Goal: Task Accomplishment & Management: Manage account settings

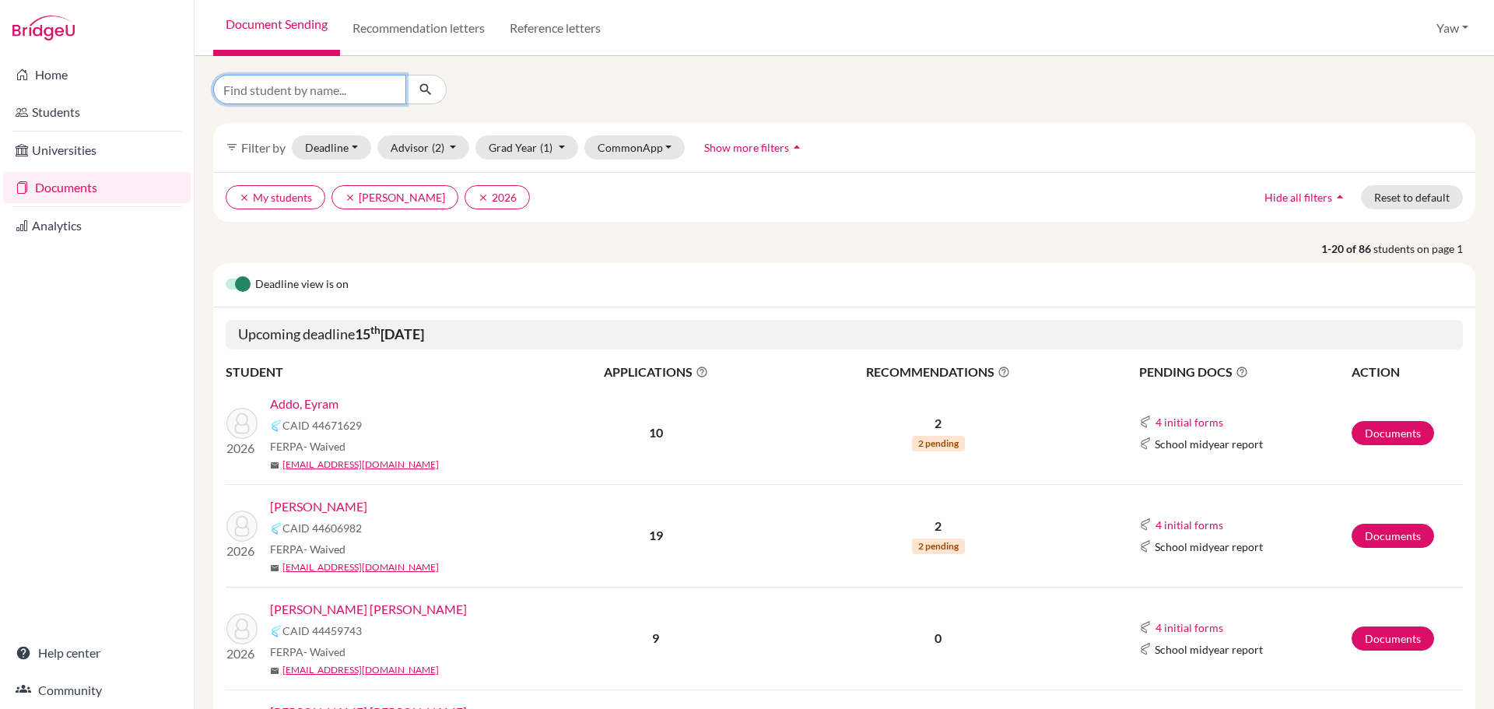
click at [313, 99] on input "Find student by name..." at bounding box center [309, 90] width 193 height 30
type input "rayhan"
click at [426, 90] on icon "submit" at bounding box center [426, 90] width 16 height 16
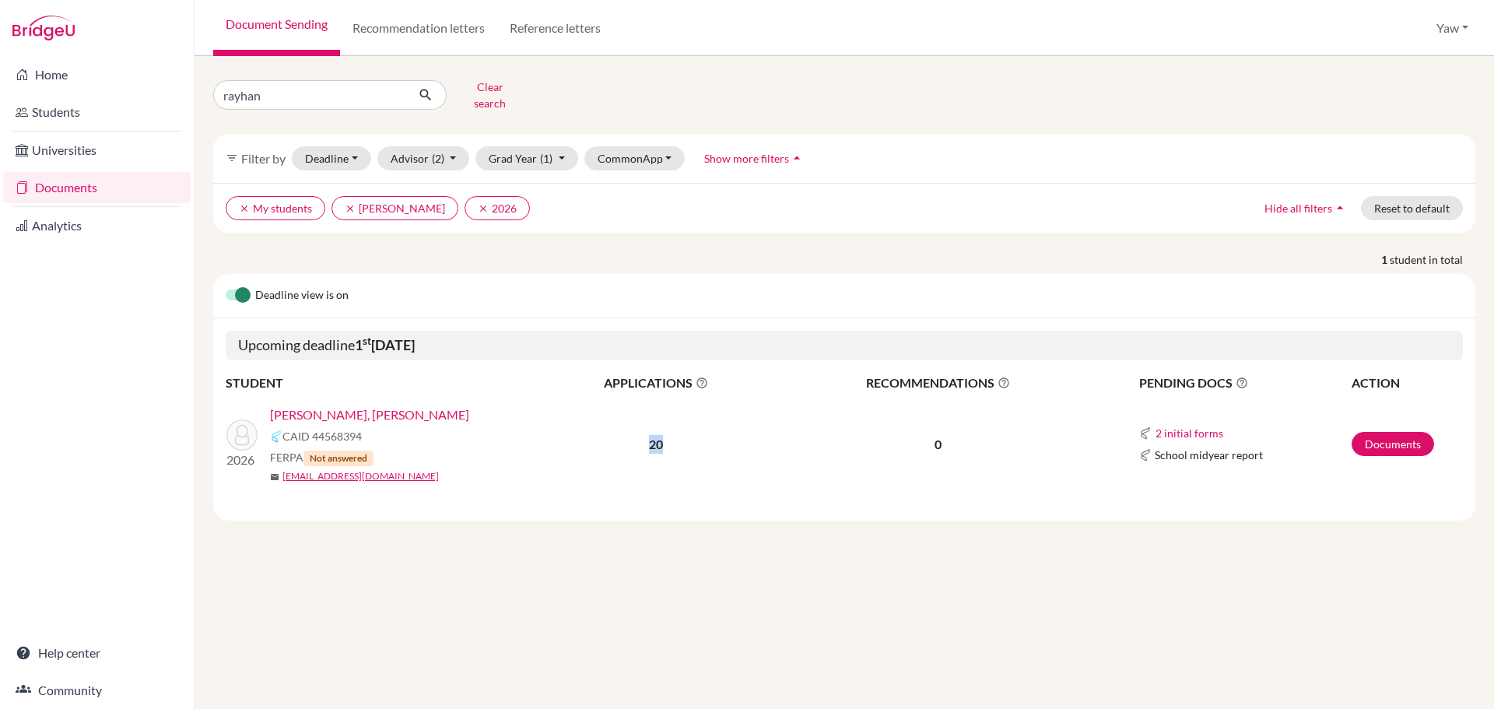
drag, startPoint x: 662, startPoint y: 433, endPoint x: 647, endPoint y: 430, distance: 15.9
click at [647, 435] on p "20" at bounding box center [656, 444] width 237 height 19
click at [742, 552] on div "rayhan Clear search filter_list Filter by Deadline - Select a date range Or dou…" at bounding box center [844, 382] width 1299 height 653
drag, startPoint x: 948, startPoint y: 435, endPoint x: 931, endPoint y: 427, distance: 18.8
click at [931, 435] on p "0" at bounding box center [938, 444] width 325 height 19
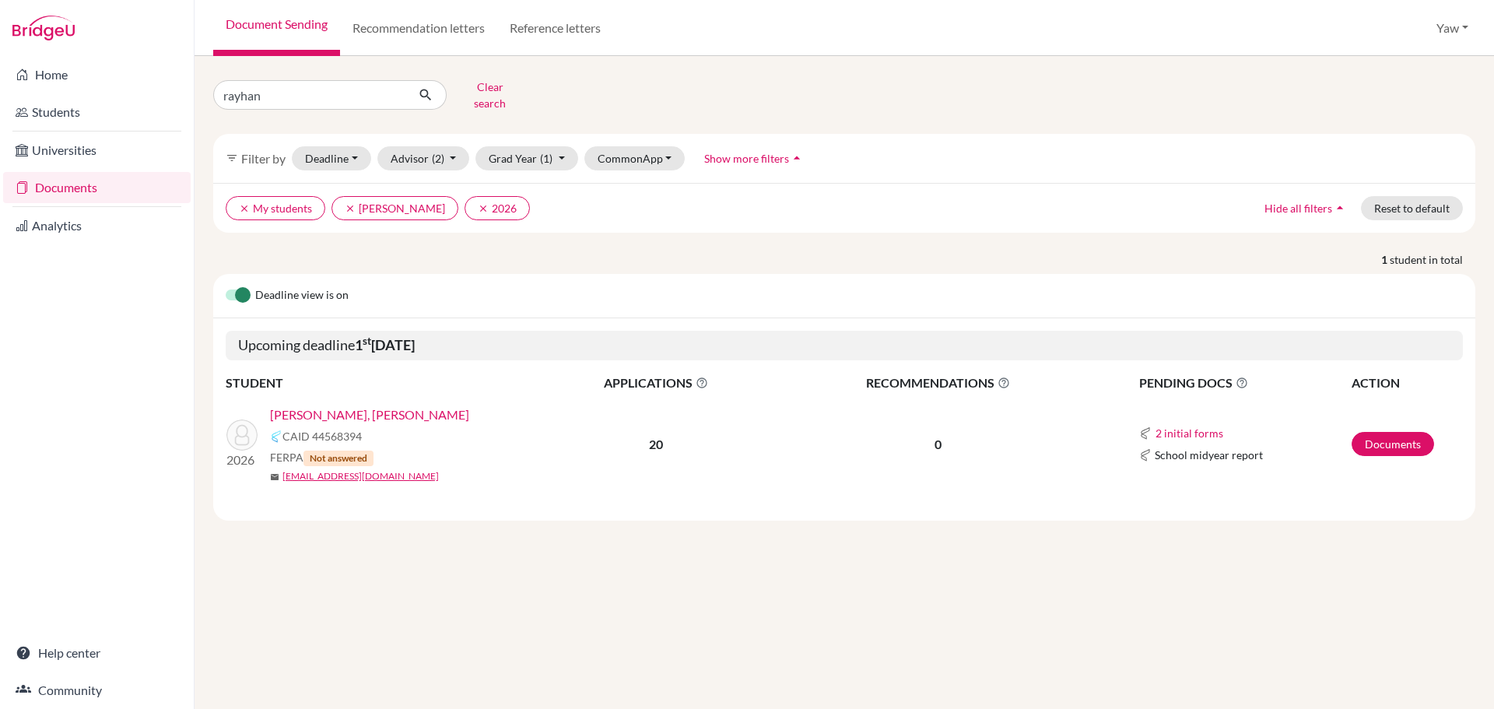
click at [801, 506] on div "Deadline view is on Upcoming deadline 1 st December 2025 STUDENT APPLICATIONS T…" at bounding box center [844, 397] width 1262 height 247
drag, startPoint x: 997, startPoint y: 433, endPoint x: 814, endPoint y: 413, distance: 183.9
click at [814, 413] on td "0" at bounding box center [938, 444] width 327 height 103
click at [951, 447] on td "0" at bounding box center [938, 444] width 327 height 103
drag, startPoint x: 965, startPoint y: 438, endPoint x: 929, endPoint y: 437, distance: 35.8
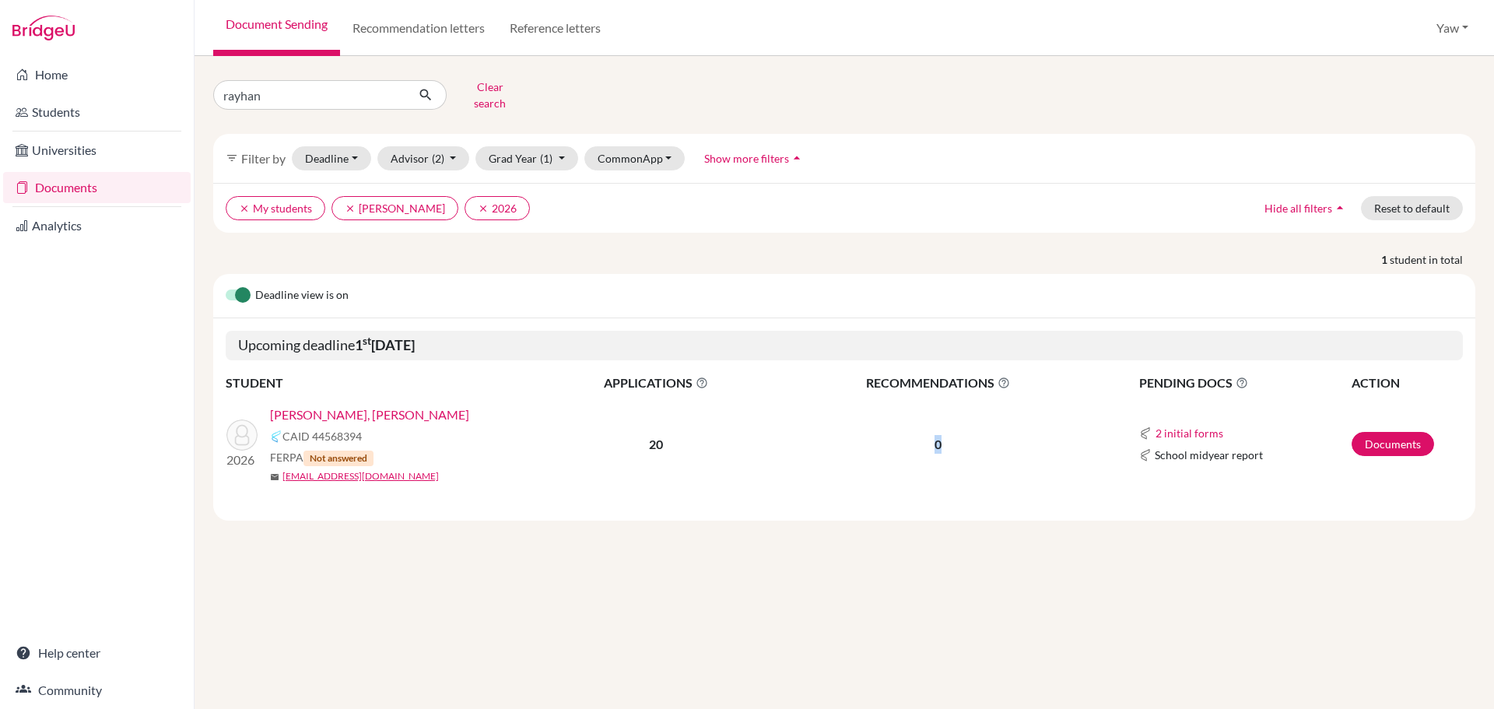
click at [929, 437] on p "0" at bounding box center [938, 444] width 325 height 19
click at [972, 550] on div "rayhan Clear search filter_list Filter by Deadline - Select a date range Or dou…" at bounding box center [844, 382] width 1299 height 653
drag, startPoint x: 973, startPoint y: 429, endPoint x: 926, endPoint y: 432, distance: 47.5
click at [926, 435] on p "0" at bounding box center [938, 444] width 325 height 19
click at [925, 471] on td "0" at bounding box center [938, 444] width 327 height 103
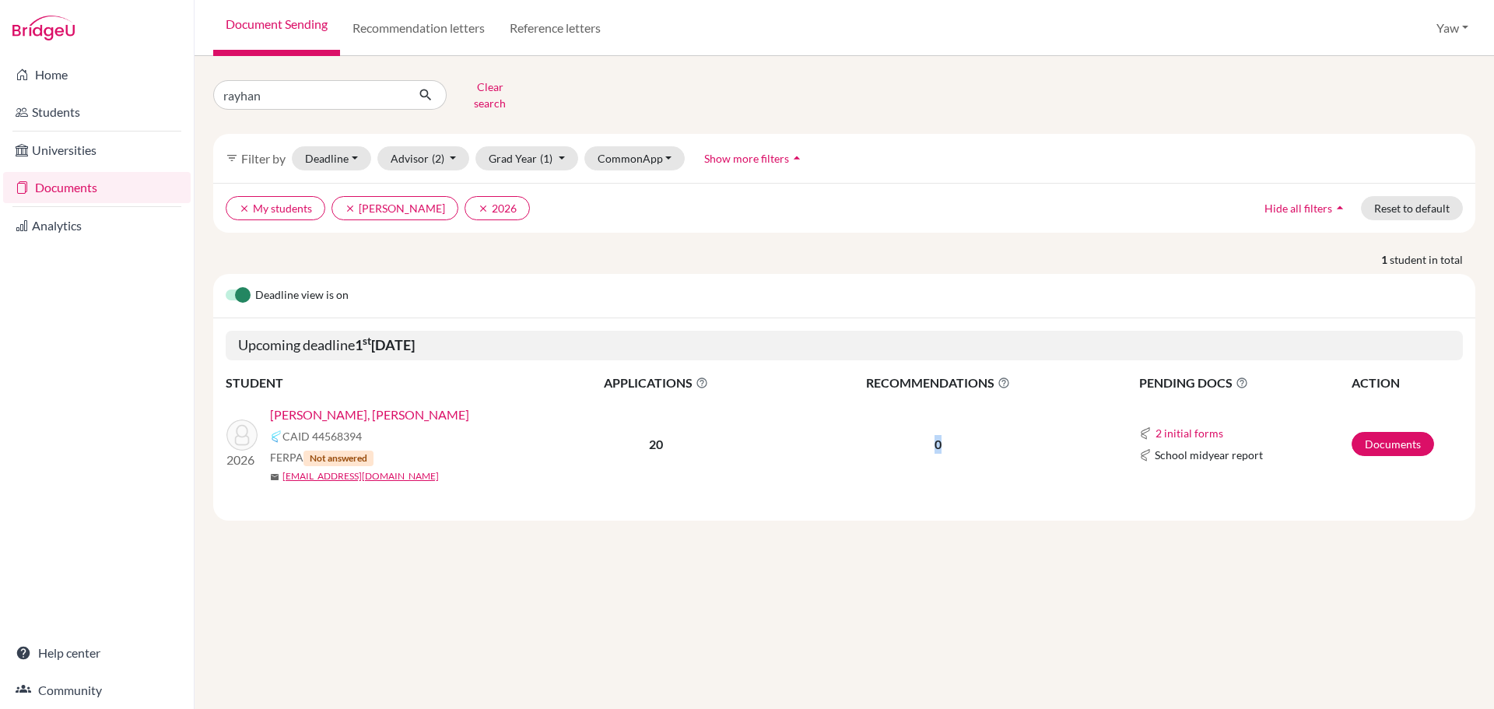
click at [967, 456] on td "0" at bounding box center [938, 444] width 327 height 103
click at [934, 508] on div "Deadline view is on Upcoming deadline 1 st December 2025 STUDENT APPLICATIONS T…" at bounding box center [844, 397] width 1262 height 247
drag, startPoint x: 402, startPoint y: 444, endPoint x: 300, endPoint y: 444, distance: 101.9
click at [300, 449] on div "FERPA Not answered" at bounding box center [409, 457] width 278 height 17
click at [405, 498] on div "Deadline view is on Upcoming deadline 1 st December 2025 STUDENT APPLICATIONS T…" at bounding box center [844, 397] width 1262 height 247
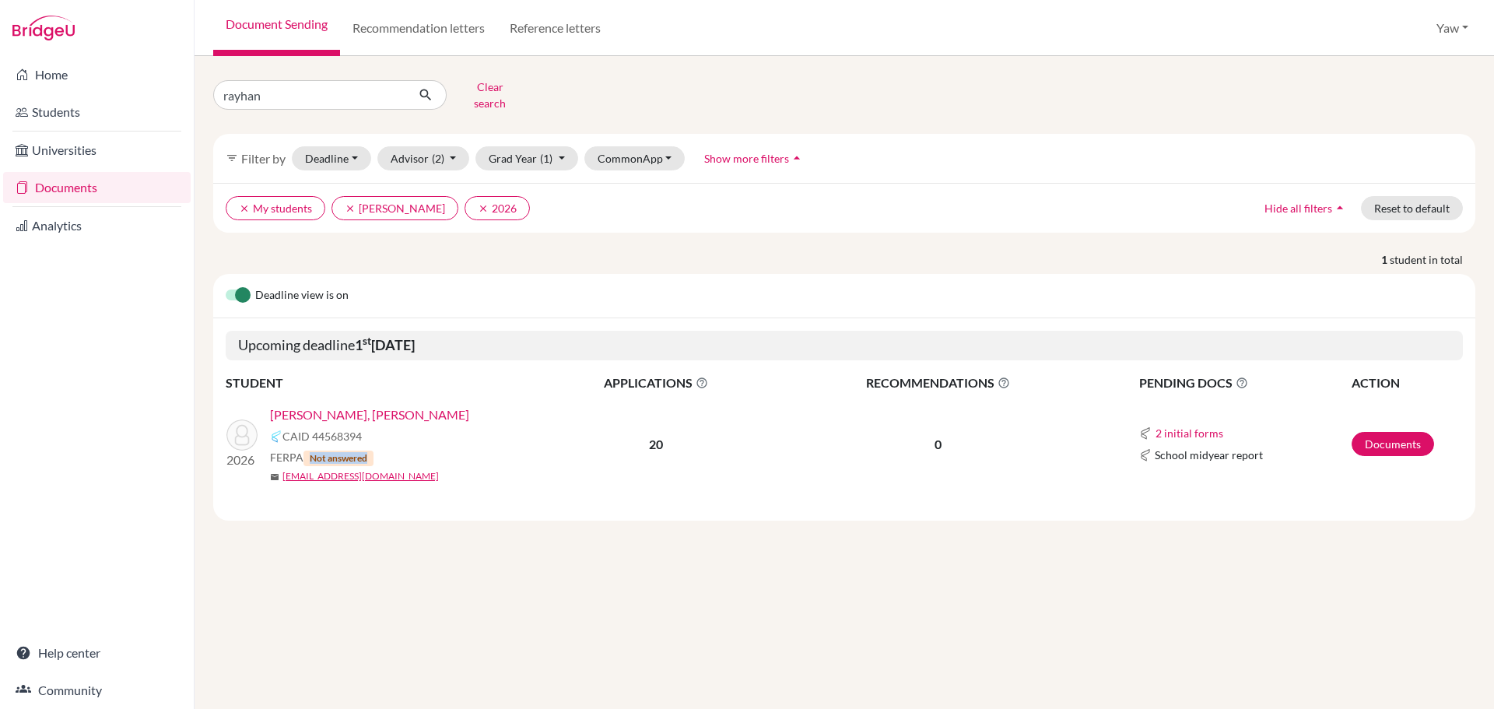
drag, startPoint x: 437, startPoint y: 445, endPoint x: 308, endPoint y: 447, distance: 129.2
click at [308, 449] on div "FERPA Not answered" at bounding box center [409, 457] width 278 height 17
drag, startPoint x: 729, startPoint y: 413, endPoint x: 705, endPoint y: 419, distance: 24.9
click at [722, 415] on td "20" at bounding box center [656, 444] width 238 height 103
click at [550, 515] on div "rayhan Clear search filter_list Filter by Deadline - Select a date range Or dou…" at bounding box center [844, 382] width 1299 height 653
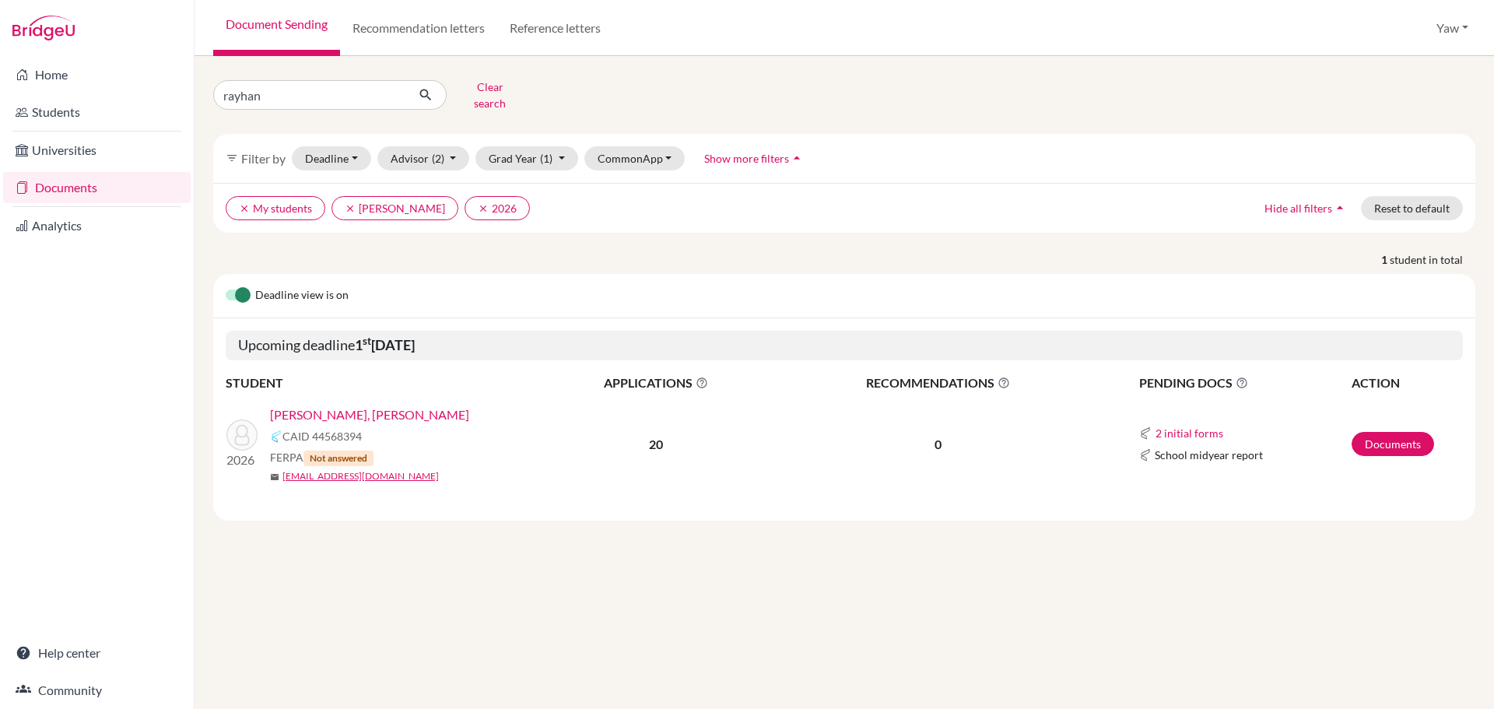
click at [581, 507] on div "Deadline view is on Upcoming deadline 1 st December 2025 STUDENT APPLICATIONS T…" at bounding box center [844, 397] width 1262 height 247
click at [584, 507] on div "Deadline view is on Upcoming deadline 1 st December 2025 STUDENT APPLICATIONS T…" at bounding box center [844, 397] width 1262 height 247
click at [298, 637] on div "rayhan Clear search filter_list Filter by Deadline - Select a date range Or dou…" at bounding box center [844, 382] width 1299 height 653
click at [340, 411] on link "Edwin, Rayhan Nana Yaw" at bounding box center [369, 414] width 199 height 19
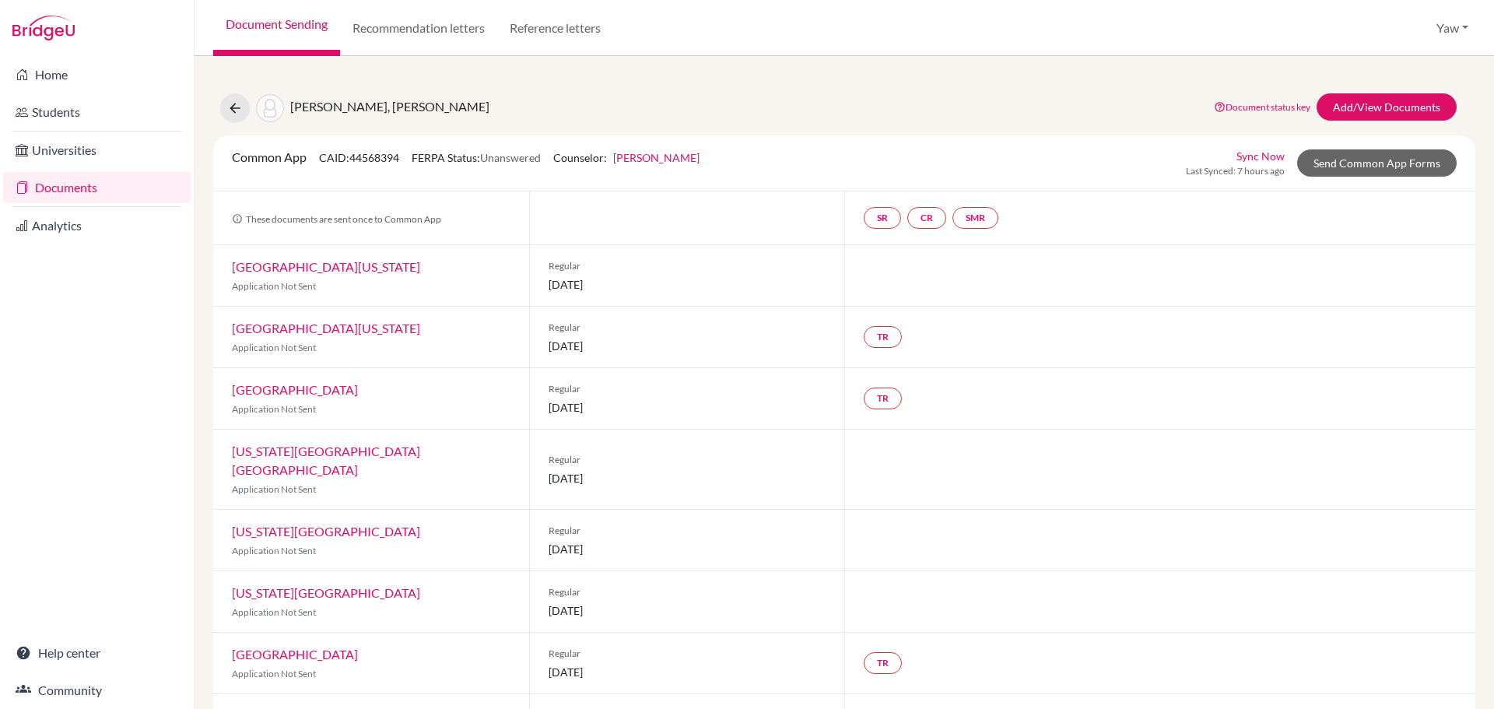
click at [97, 392] on div "Home Students Universities Documents Analytics Help center Community" at bounding box center [97, 382] width 194 height 653
click at [1327, 163] on link "Send Common App Forms" at bounding box center [1377, 162] width 160 height 27
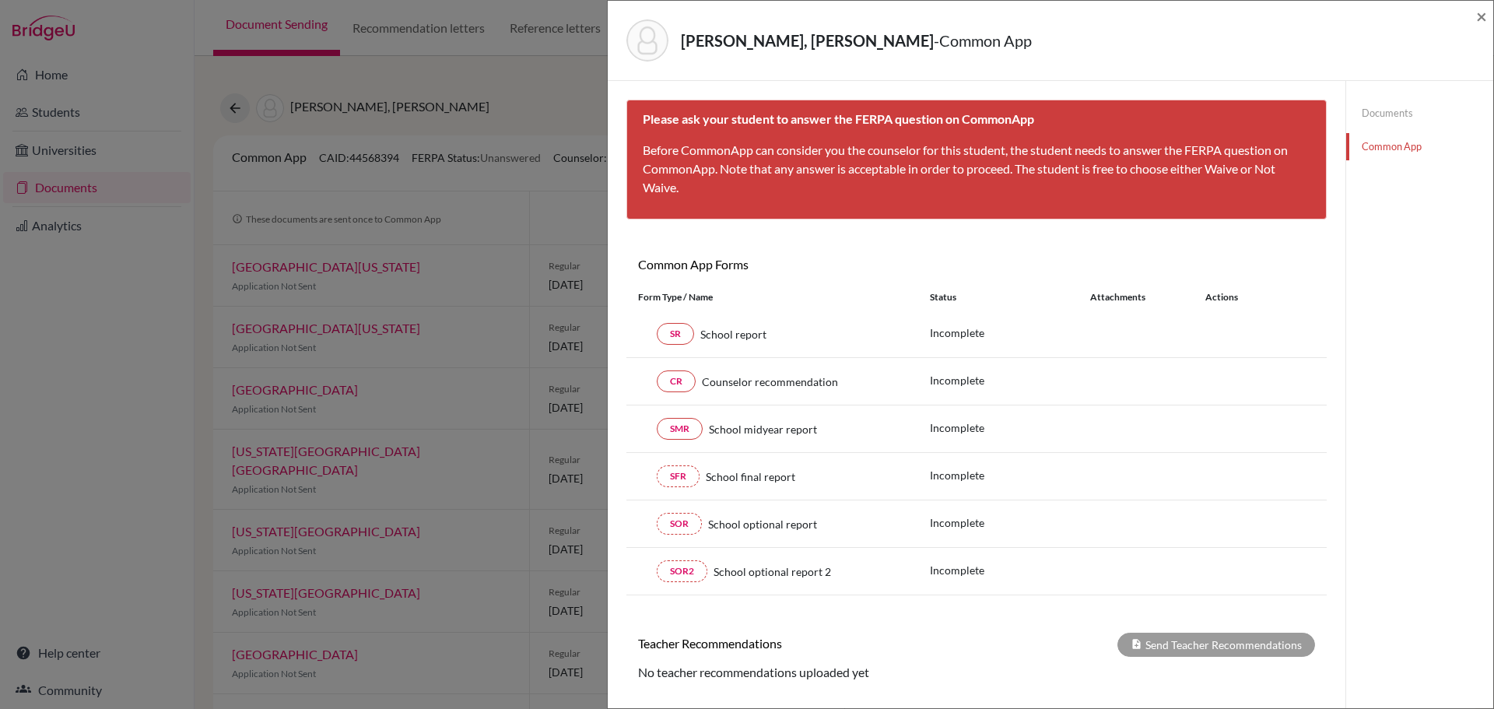
click at [1355, 60] on div "Edwin, Rayhan Nana Yaw - Common App" at bounding box center [1044, 40] width 837 height 42
click at [1483, 17] on span "×" at bounding box center [1481, 16] width 11 height 23
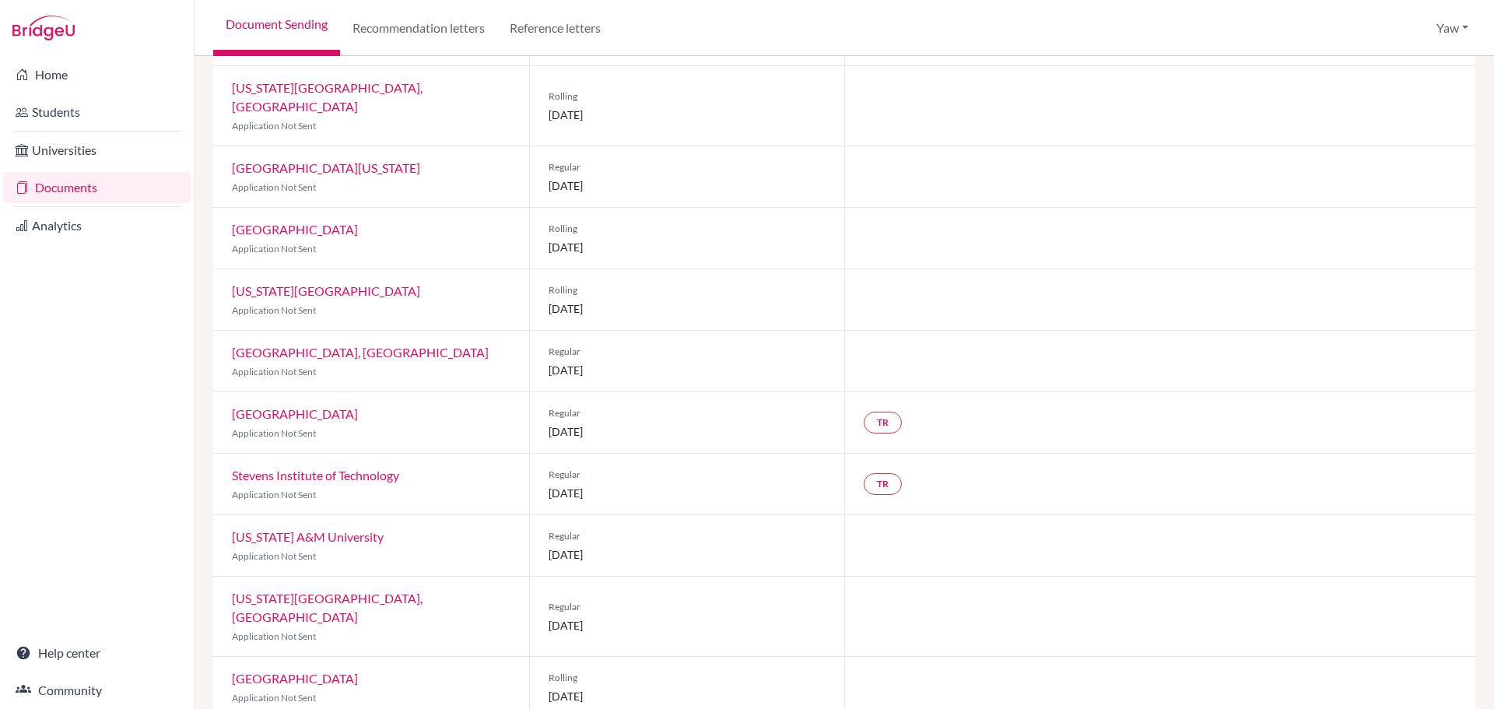
scroll to position [784, 0]
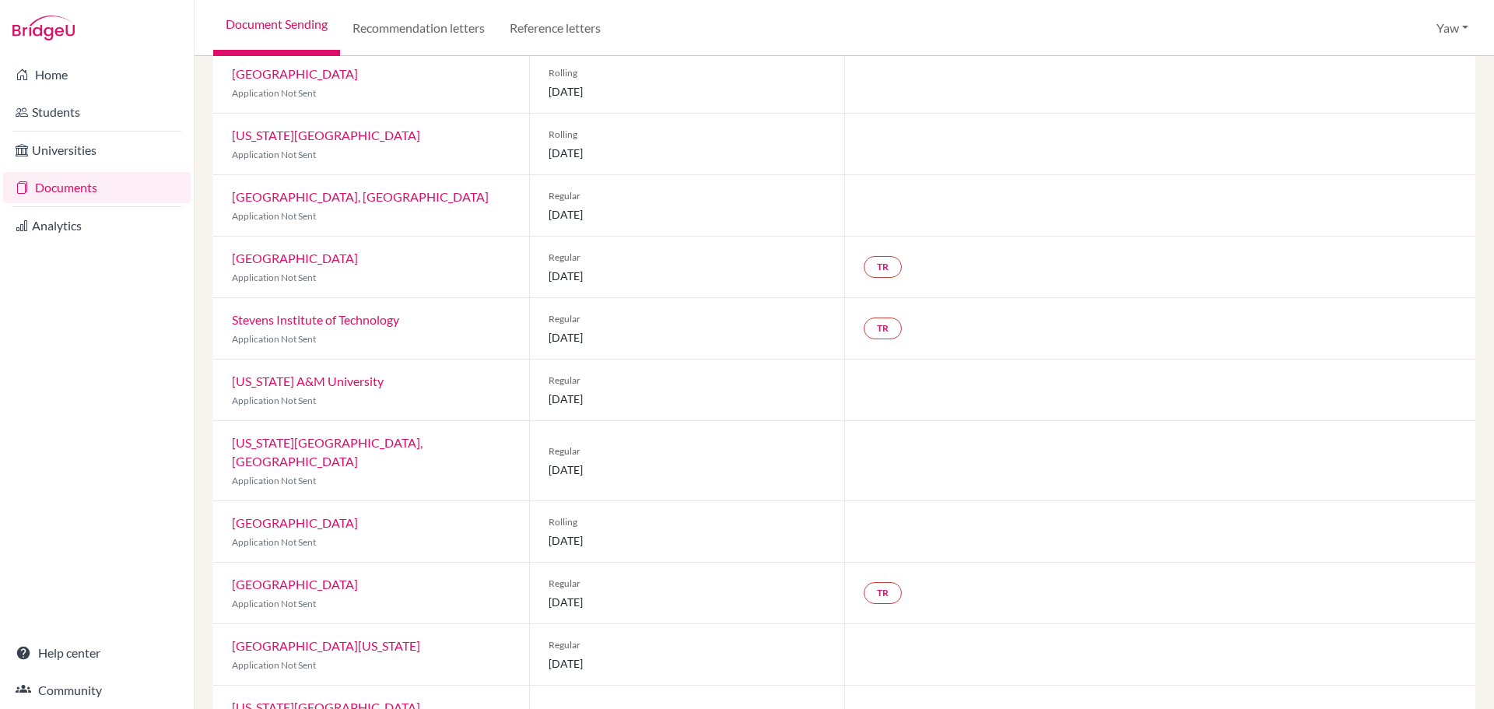
click at [75, 182] on link "Documents" at bounding box center [97, 187] width 188 height 31
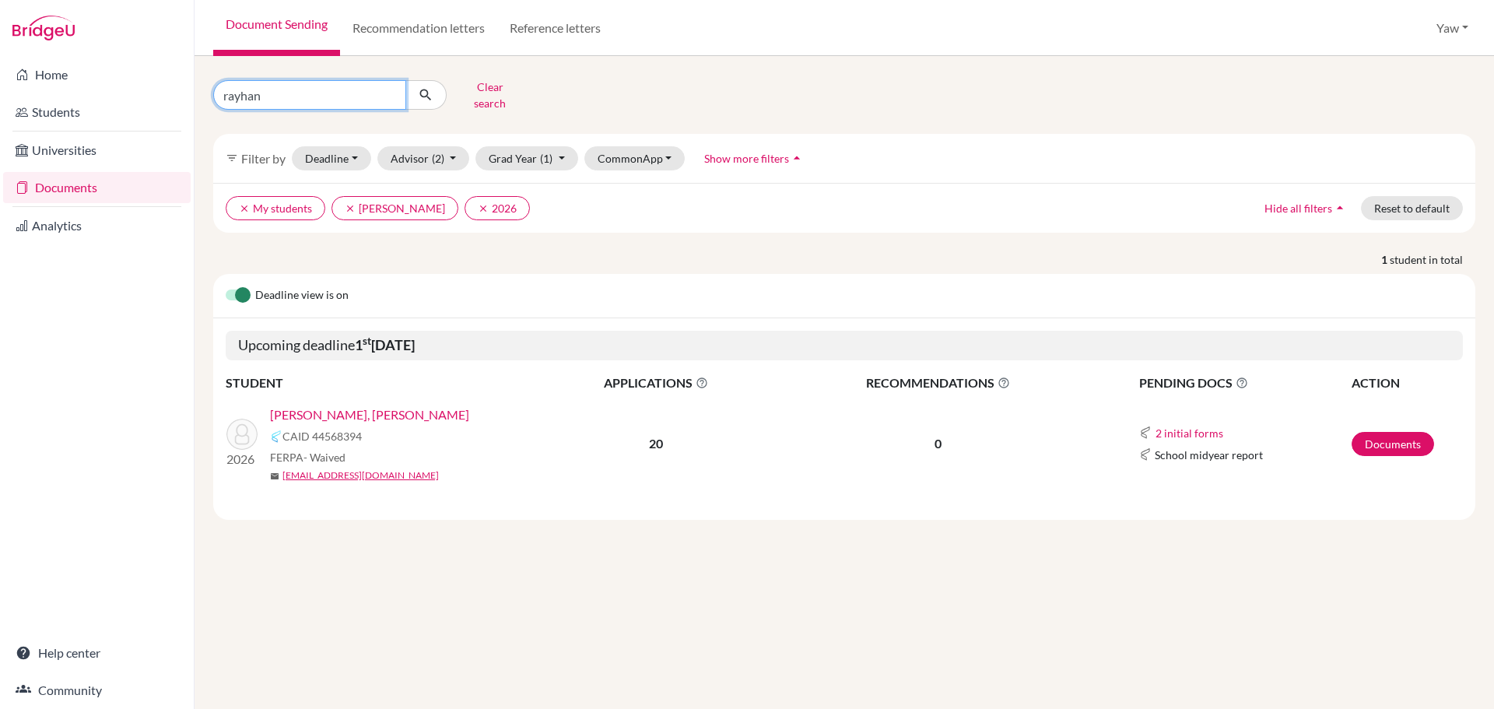
click at [387, 88] on input "rayhan" at bounding box center [309, 95] width 193 height 30
click at [329, 93] on input "Find student by name..." at bounding box center [309, 95] width 193 height 30
type input "abass"
click button "submit" at bounding box center [425, 95] width 41 height 30
click at [313, 405] on link "Farha, Abass" at bounding box center [318, 414] width 97 height 19
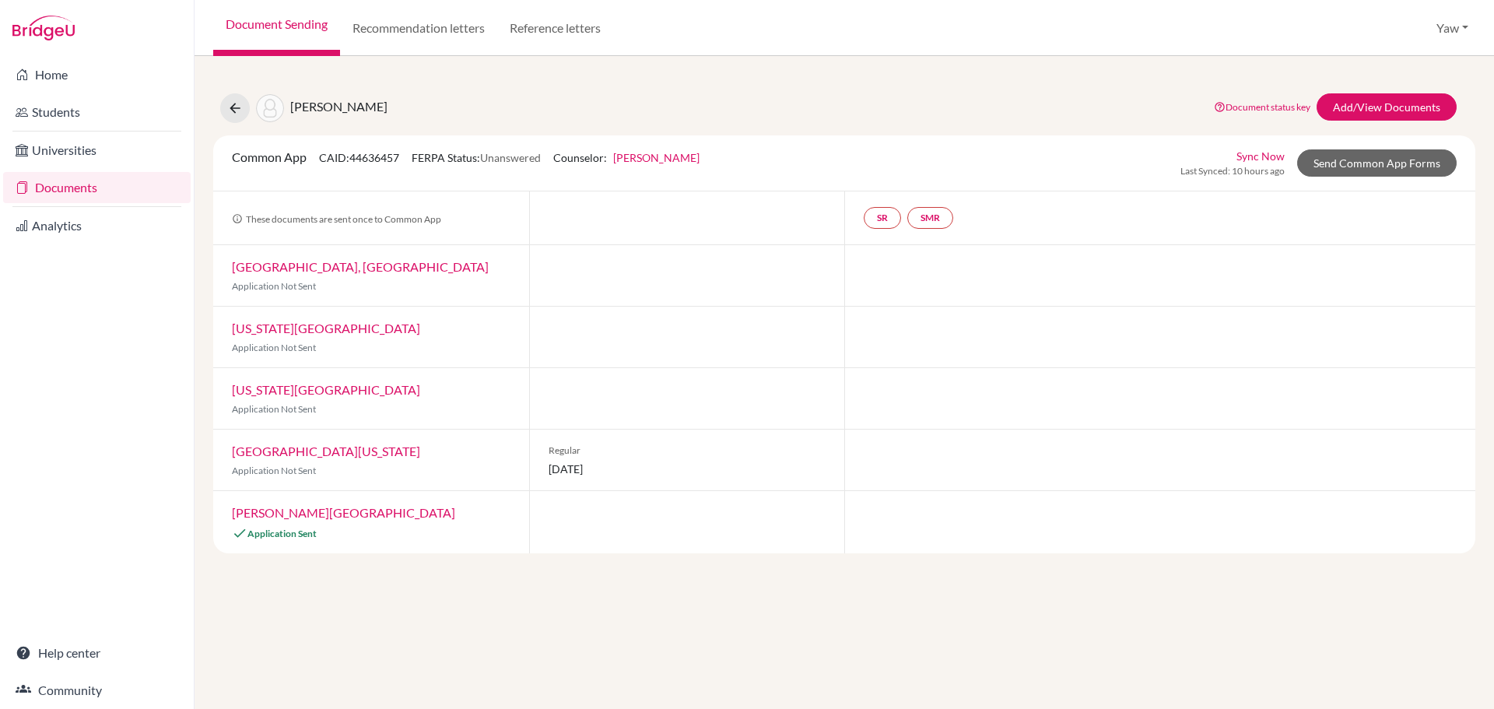
click at [70, 191] on link "Documents" at bounding box center [97, 187] width 188 height 31
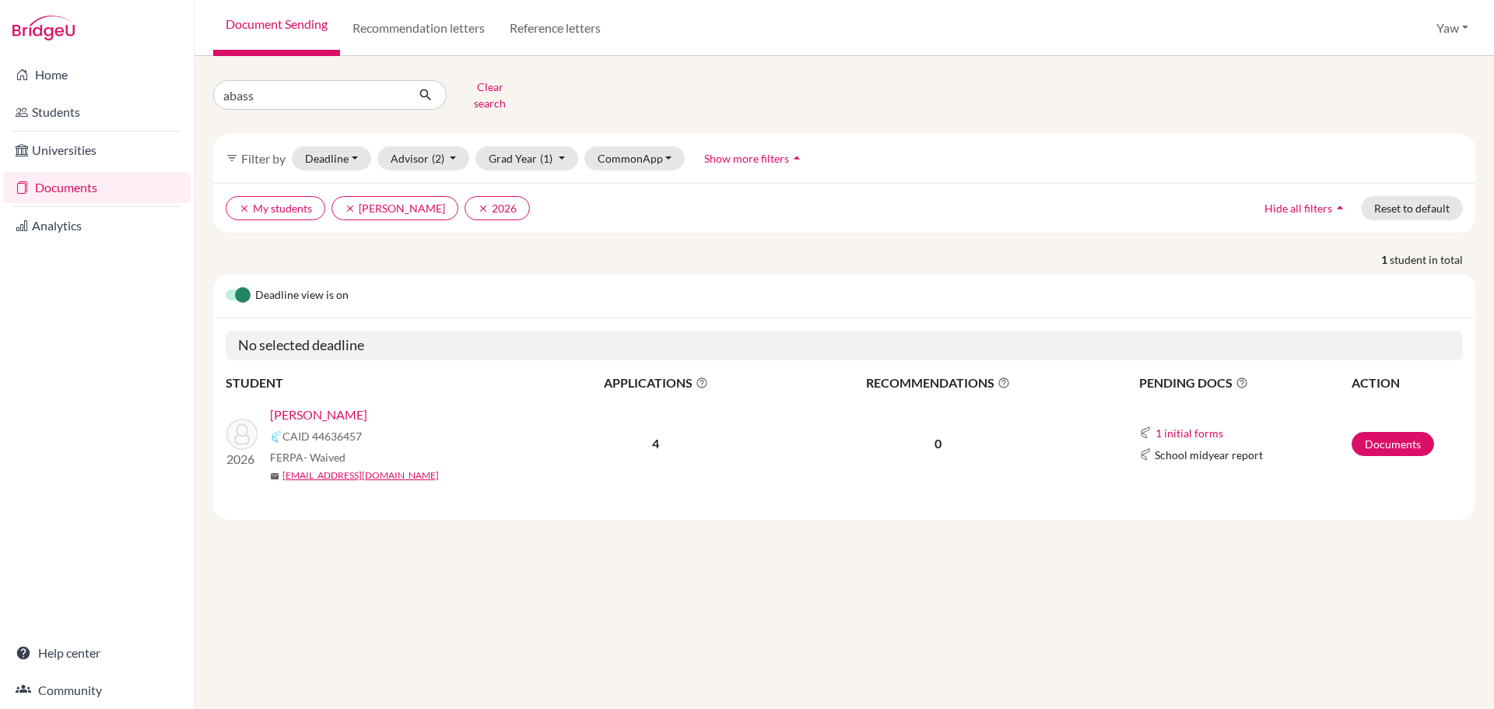
click at [394, 86] on input "abass" at bounding box center [309, 95] width 193 height 30
click at [388, 89] on input "abass" at bounding box center [309, 95] width 193 height 30
type input "papa"
click button "submit" at bounding box center [425, 95] width 41 height 30
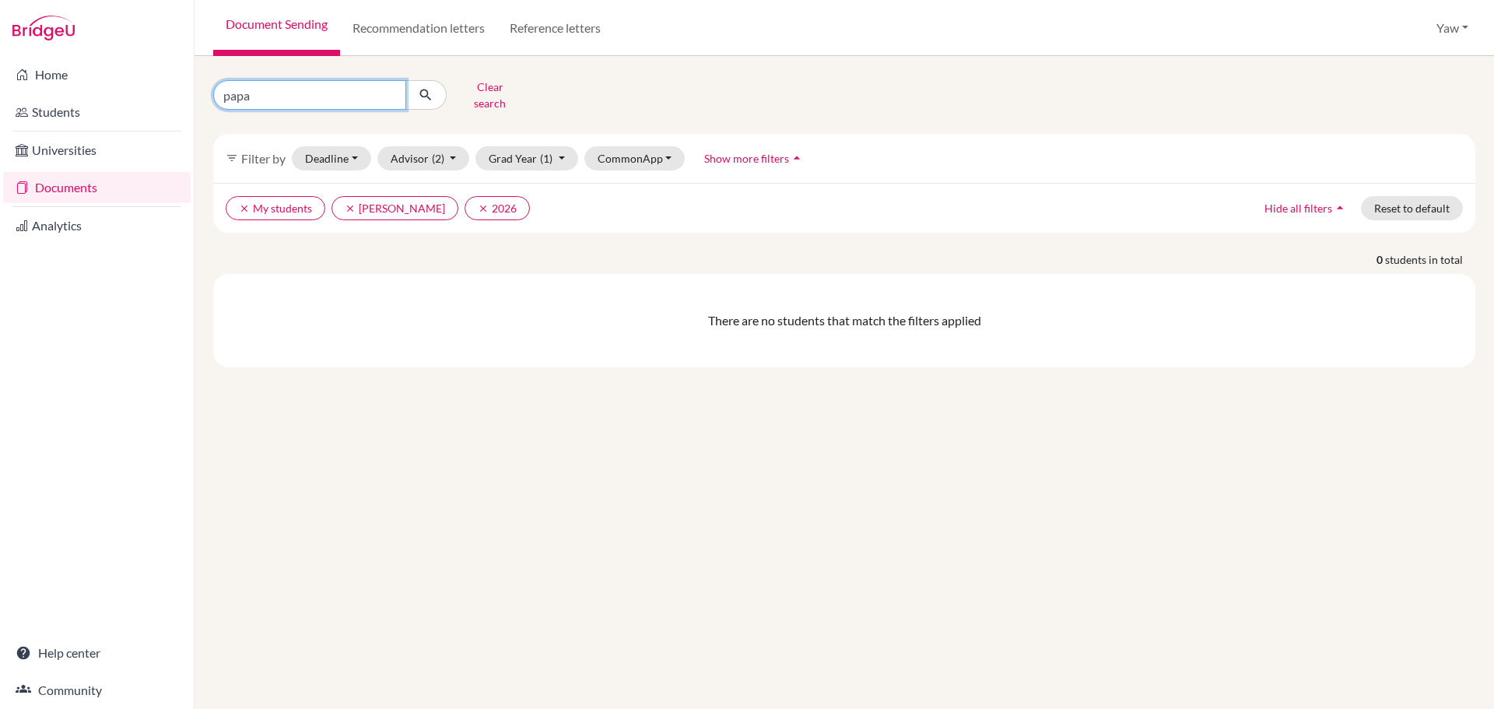
click at [393, 89] on input "papa" at bounding box center [309, 95] width 193 height 30
type input "[PERSON_NAME]"
click button "submit" at bounding box center [425, 95] width 41 height 30
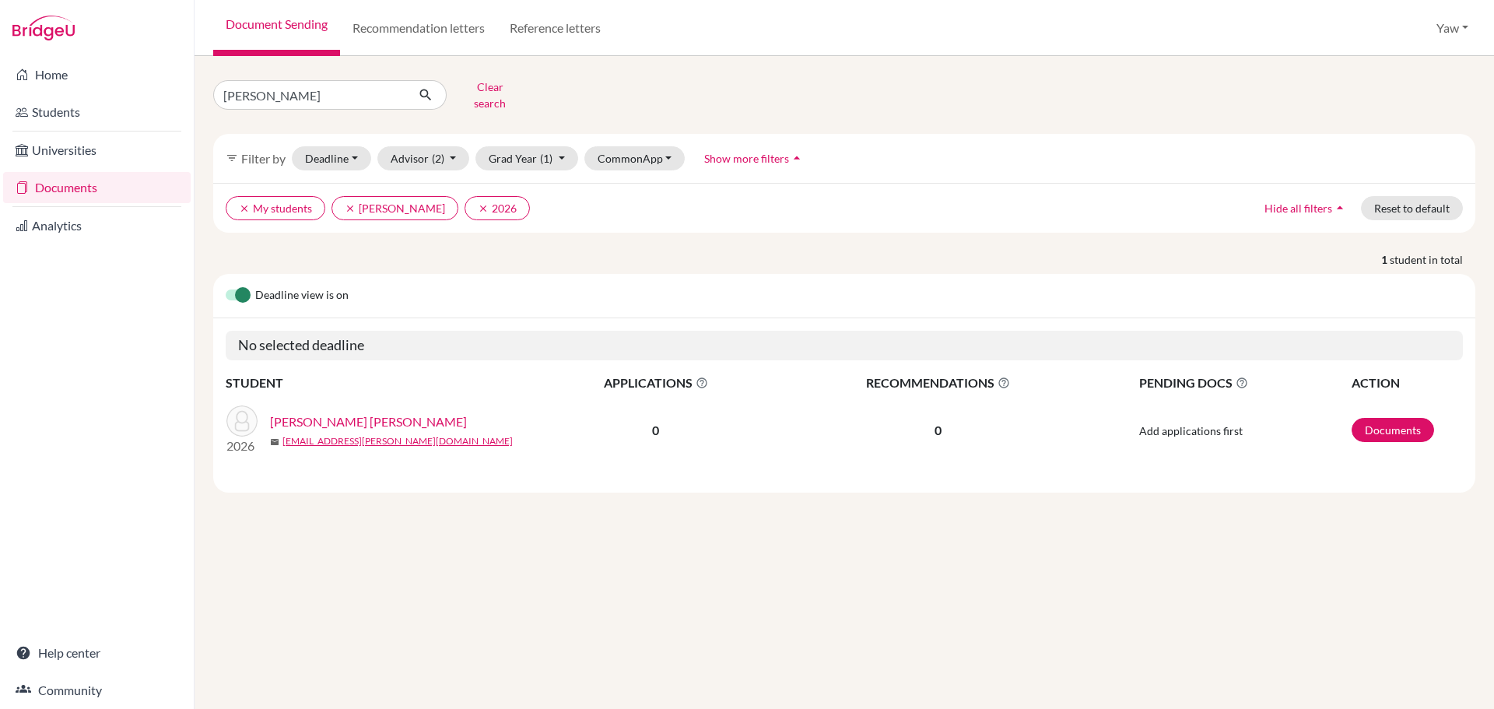
click at [338, 412] on link "[PERSON_NAME] [PERSON_NAME]" at bounding box center [368, 421] width 197 height 19
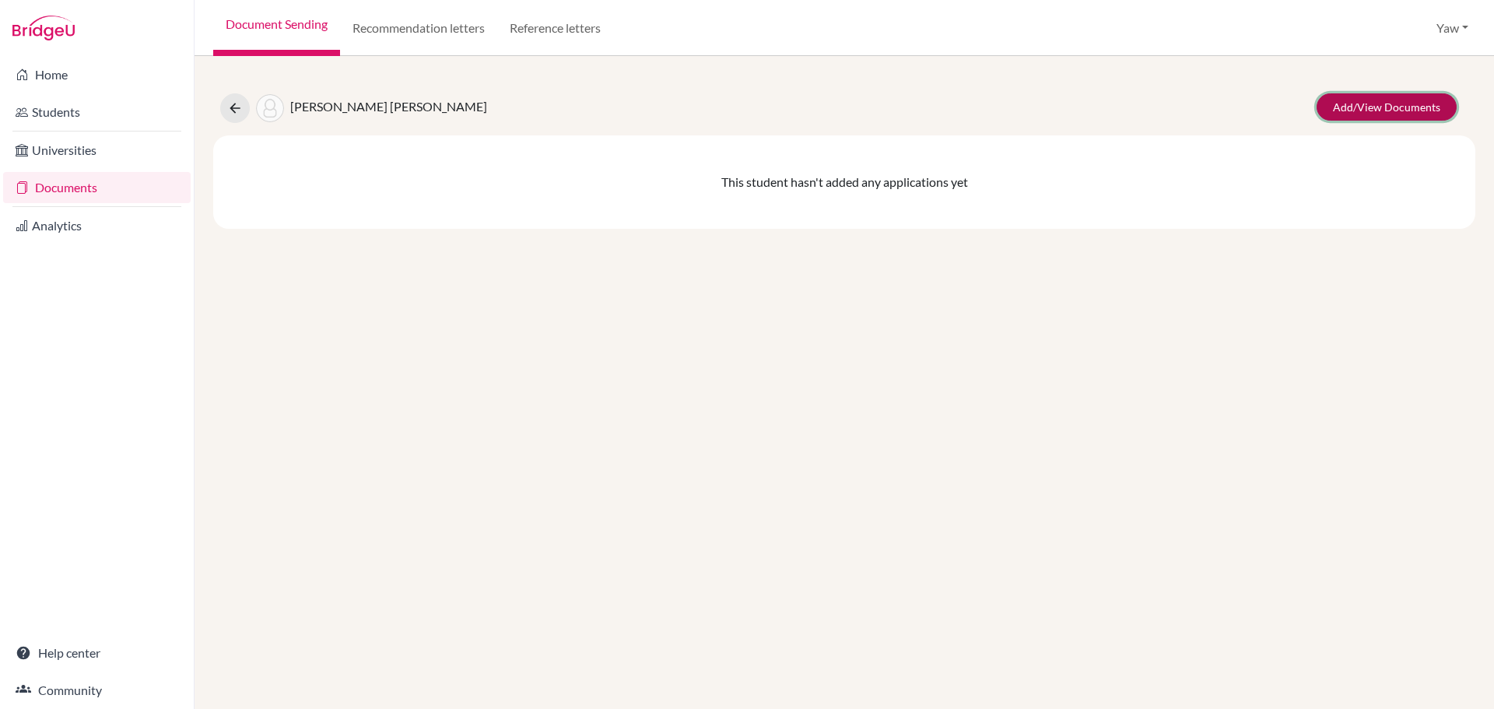
click at [1368, 108] on link "Add/View Documents" at bounding box center [1387, 106] width 140 height 27
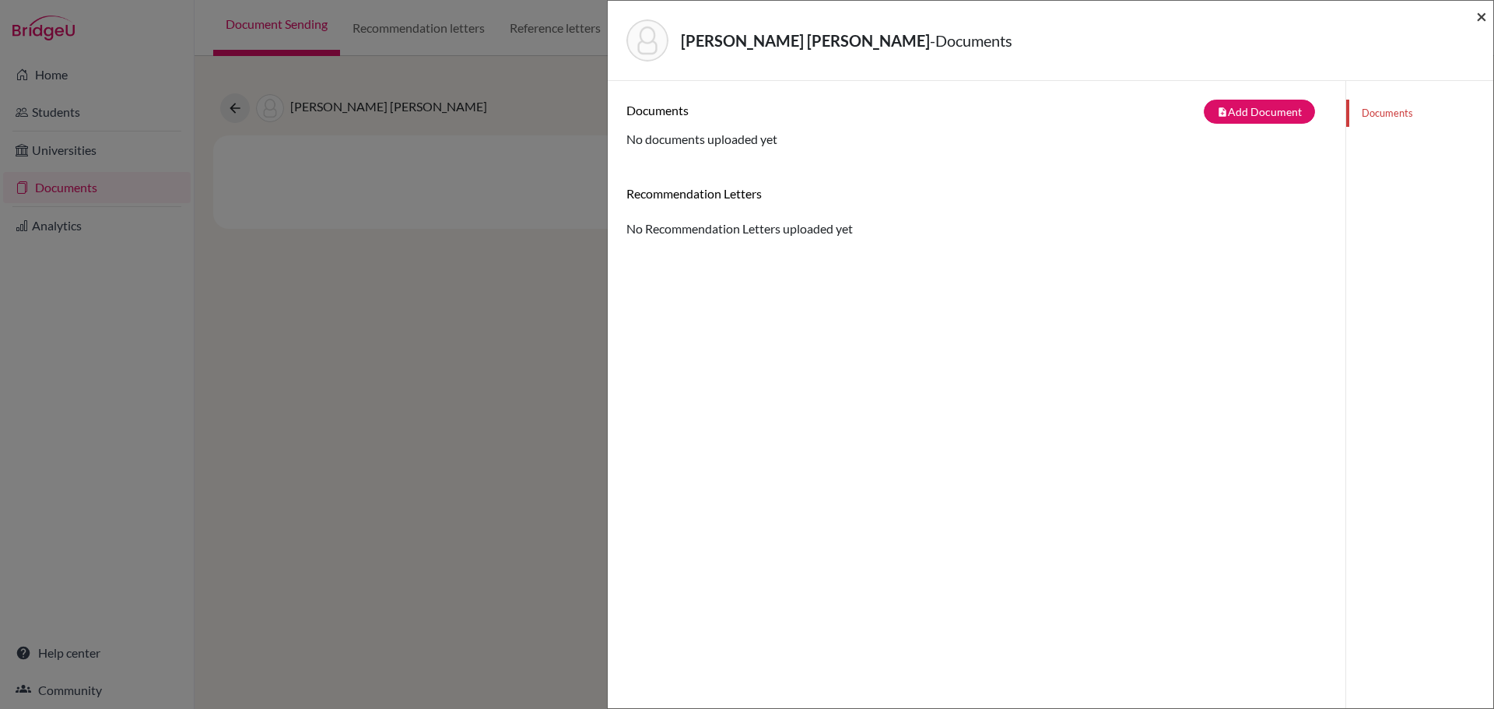
click at [1481, 11] on span "×" at bounding box center [1481, 16] width 11 height 23
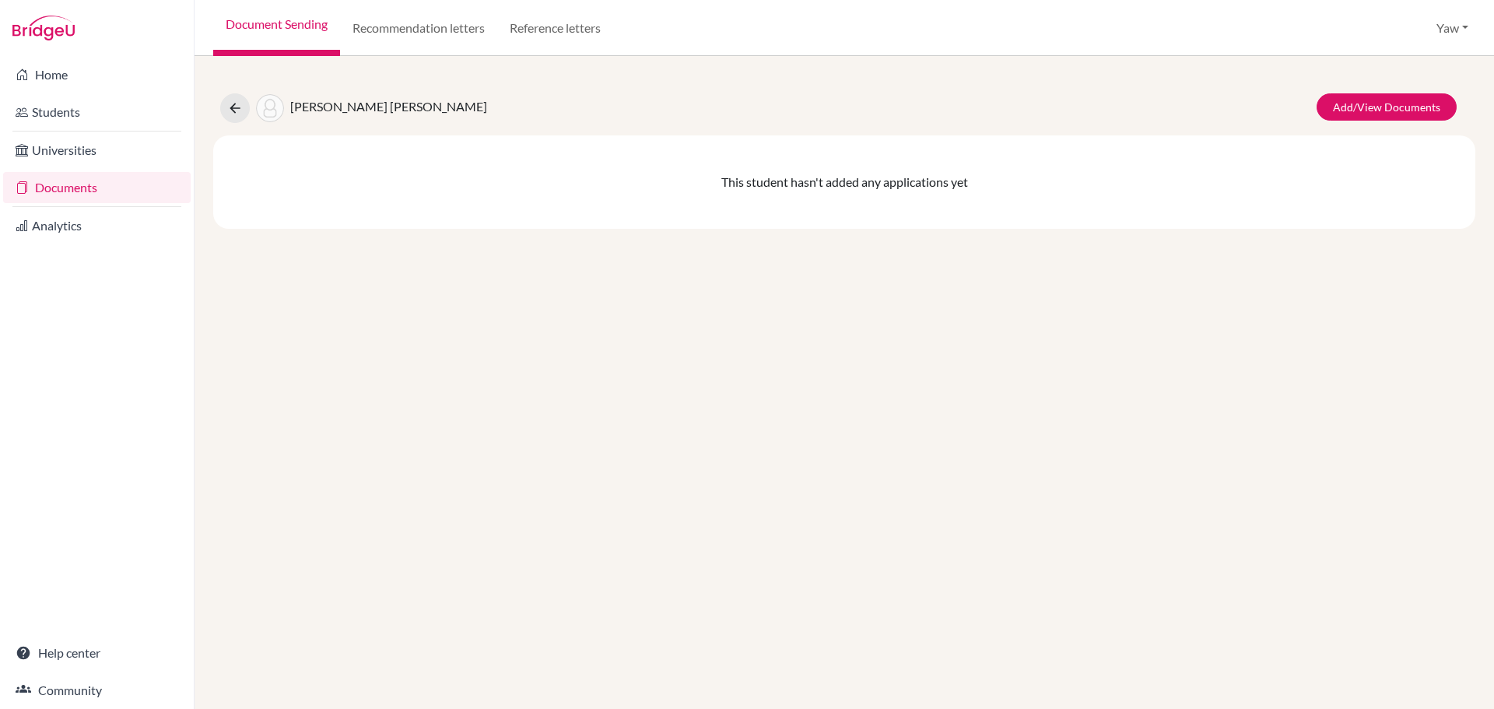
click at [53, 188] on link "Documents" at bounding box center [97, 187] width 188 height 31
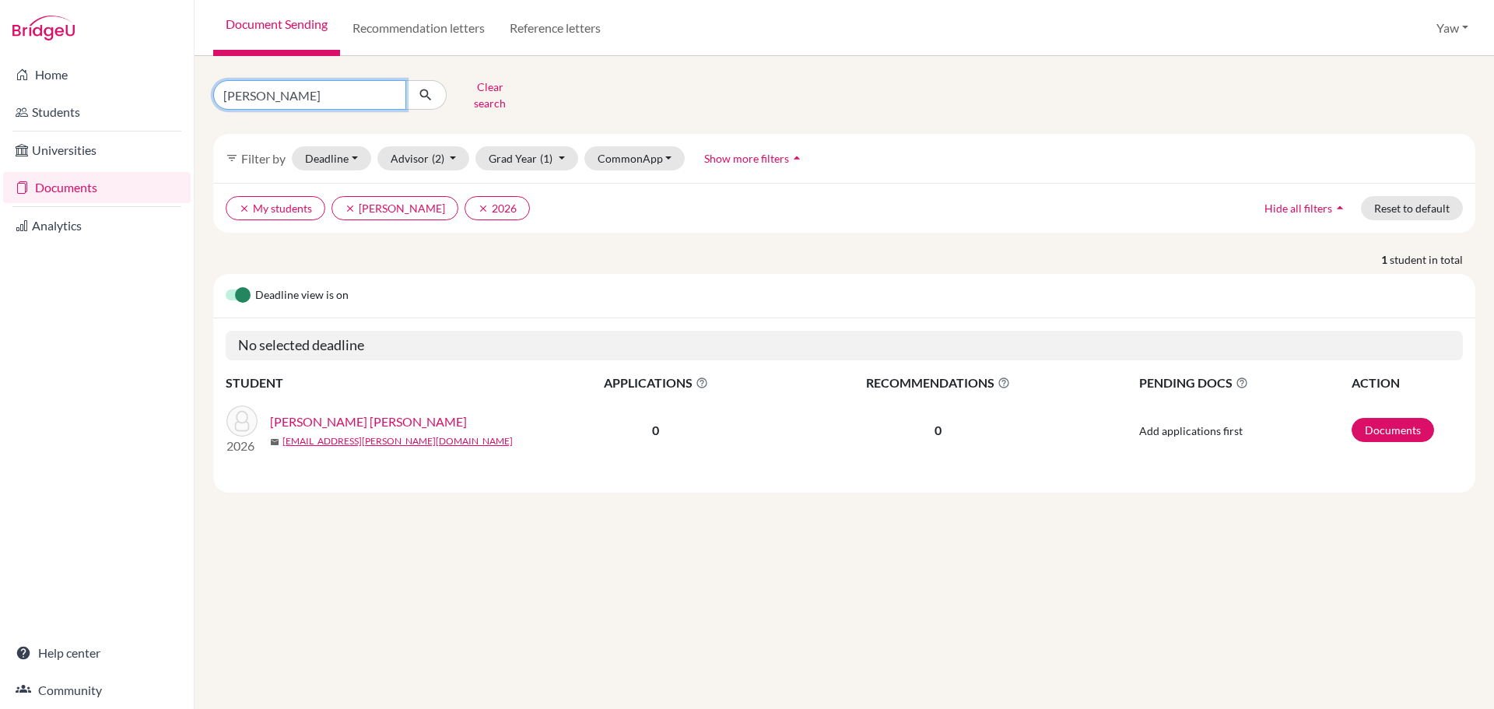
click at [389, 88] on input "[PERSON_NAME]" at bounding box center [309, 95] width 193 height 30
type input "[PERSON_NAME]"
click button "submit" at bounding box center [425, 95] width 41 height 30
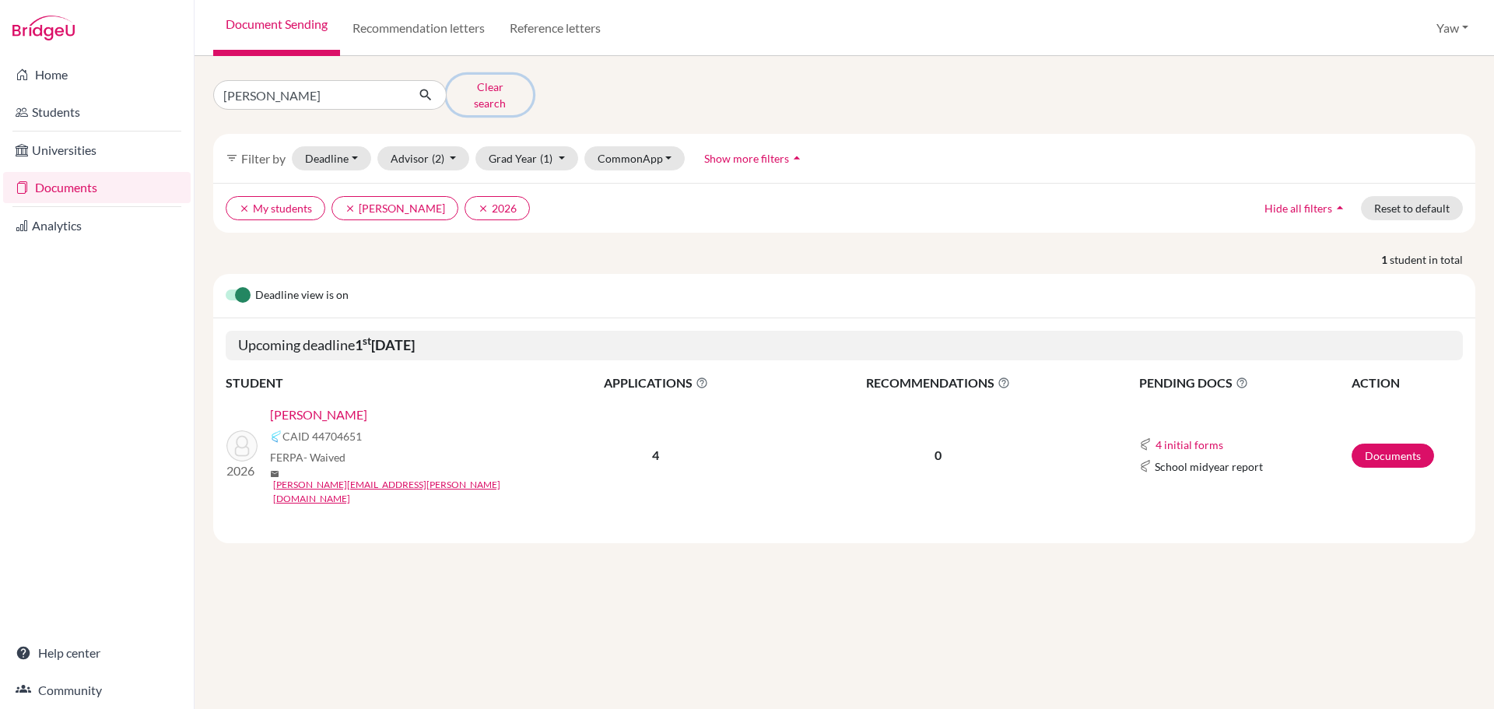
click at [471, 88] on button "Clear search" at bounding box center [490, 95] width 86 height 40
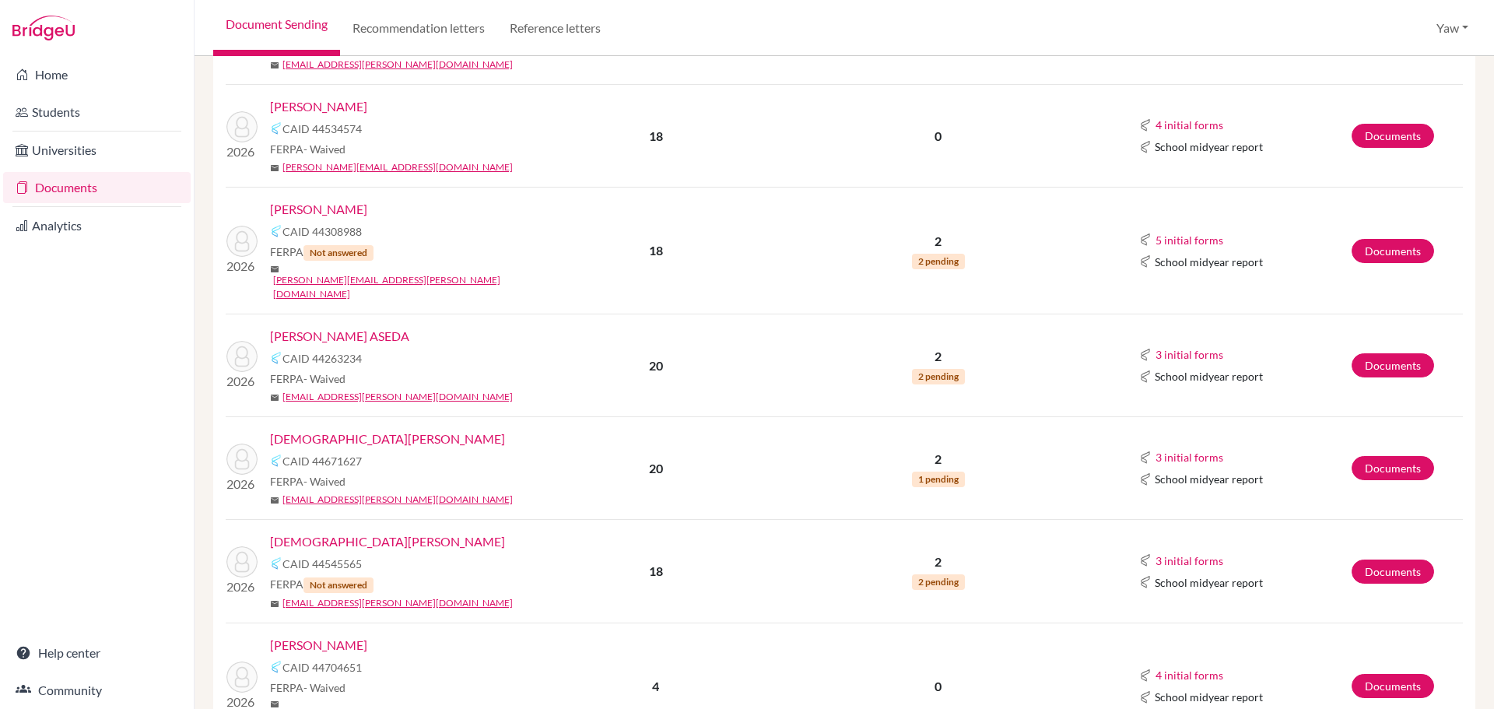
scroll to position [1245, 0]
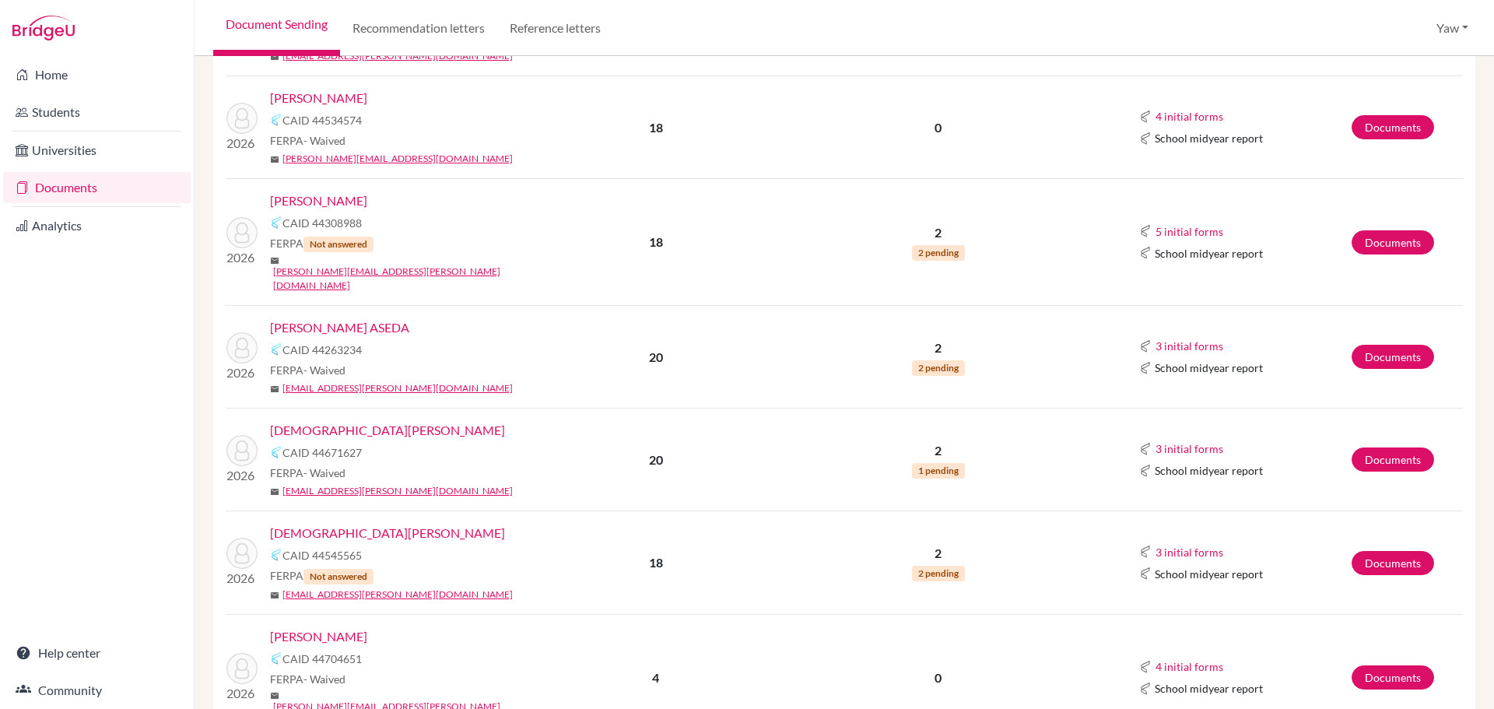
click at [353, 524] on link "[DEMOGRAPHIC_DATA][PERSON_NAME]" at bounding box center [387, 533] width 235 height 19
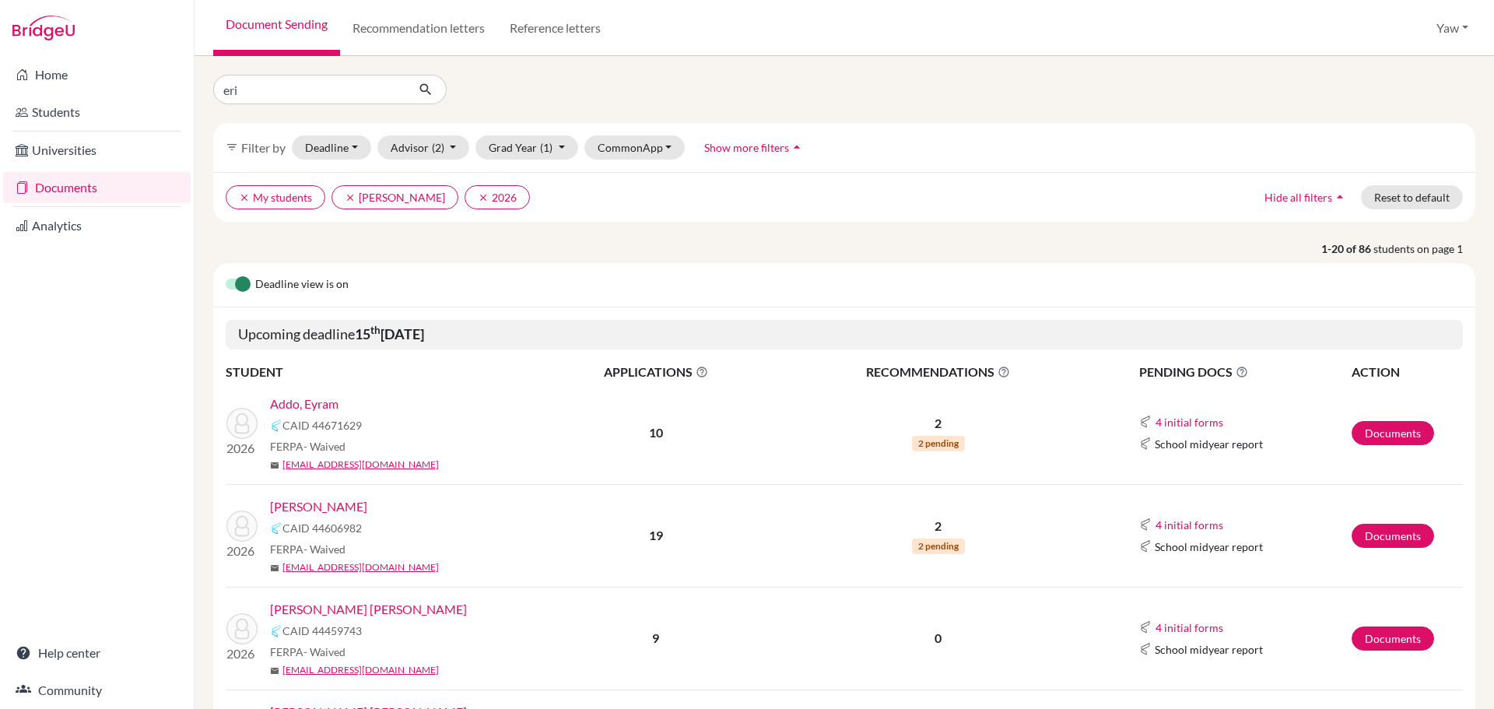
type input "[PERSON_NAME]"
click button "submit" at bounding box center [425, 90] width 41 height 30
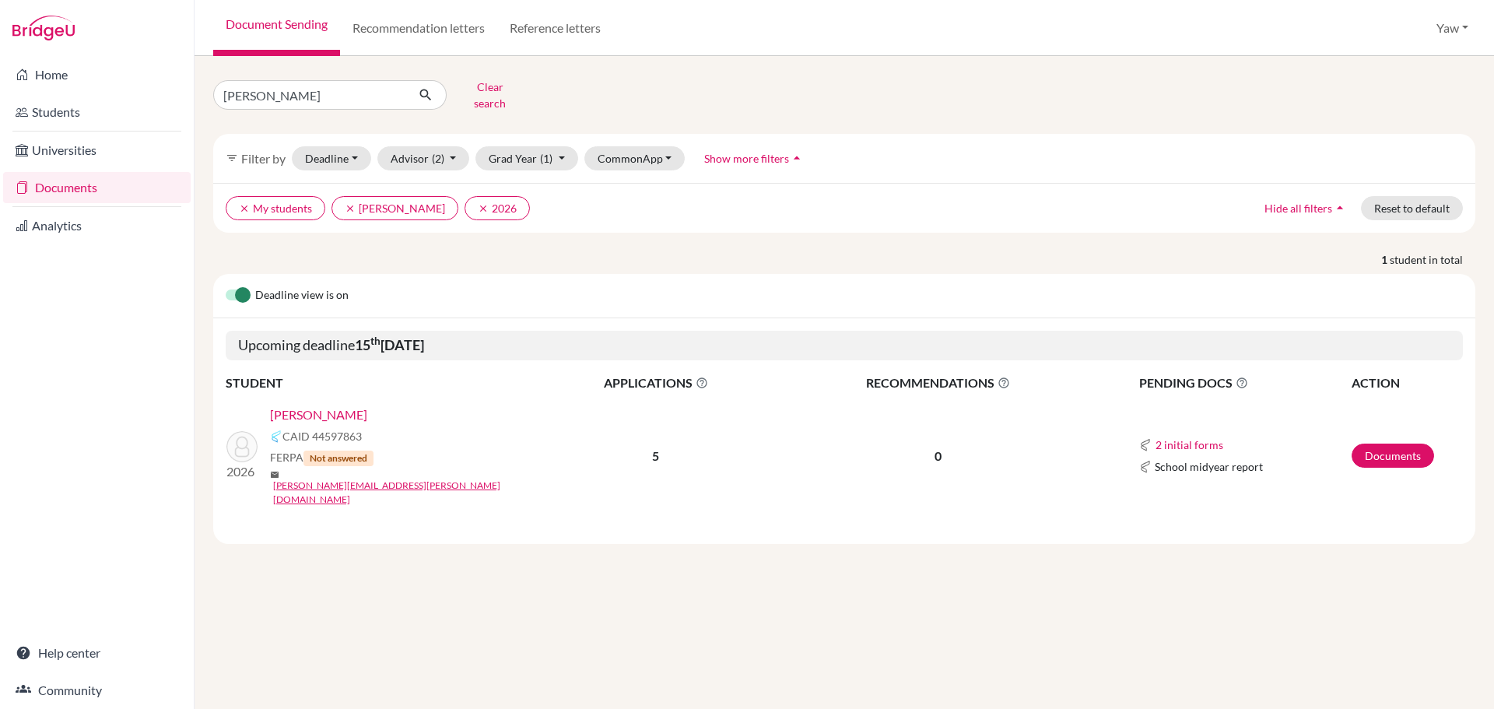
click at [307, 405] on link "[PERSON_NAME]" at bounding box center [318, 414] width 97 height 19
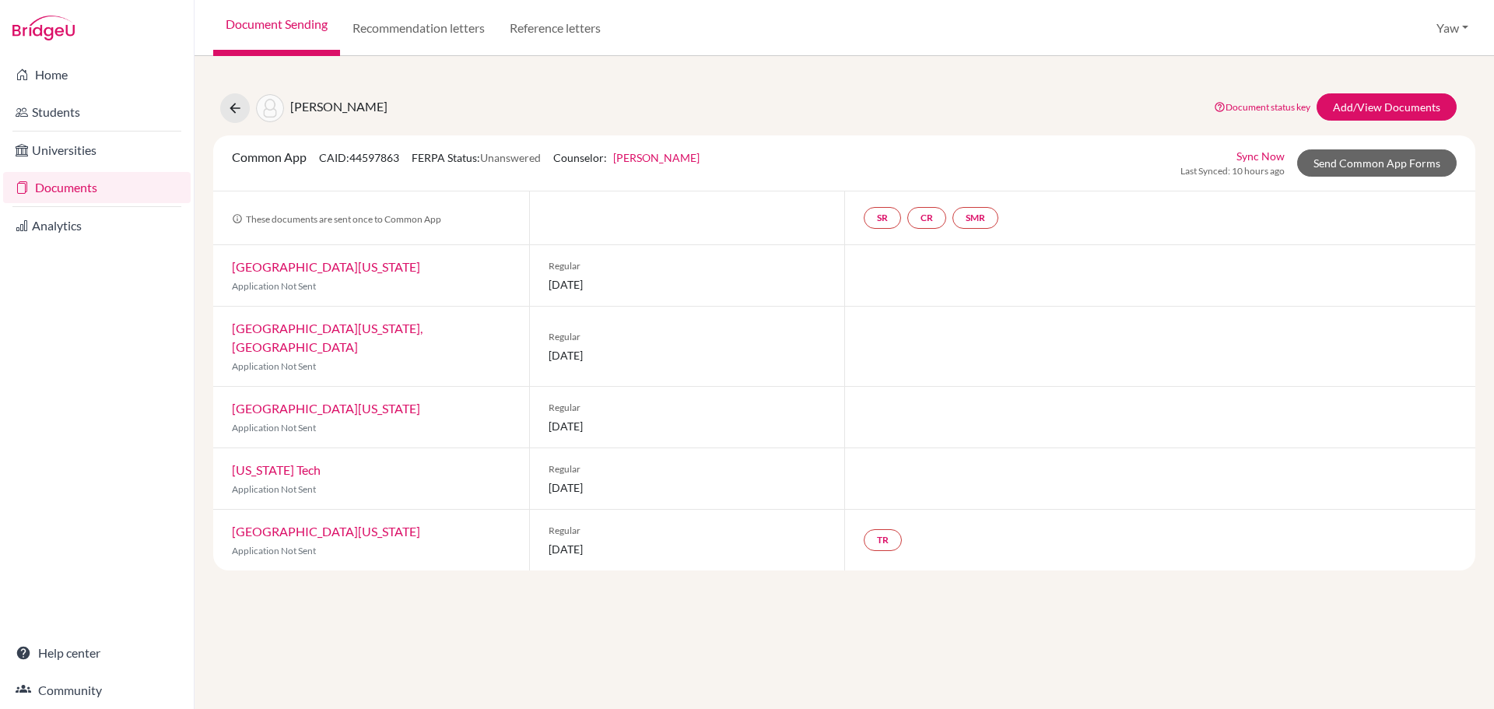
drag, startPoint x: 661, startPoint y: 294, endPoint x: 556, endPoint y: 291, distance: 105.1
click at [556, 291] on div "Regular [DATE]" at bounding box center [687, 275] width 316 height 61
drag, startPoint x: 869, startPoint y: 249, endPoint x: 814, endPoint y: 249, distance: 55.2
click at [868, 250] on div at bounding box center [1159, 275] width 631 height 61
drag, startPoint x: 748, startPoint y: 352, endPoint x: 558, endPoint y: 353, distance: 189.9
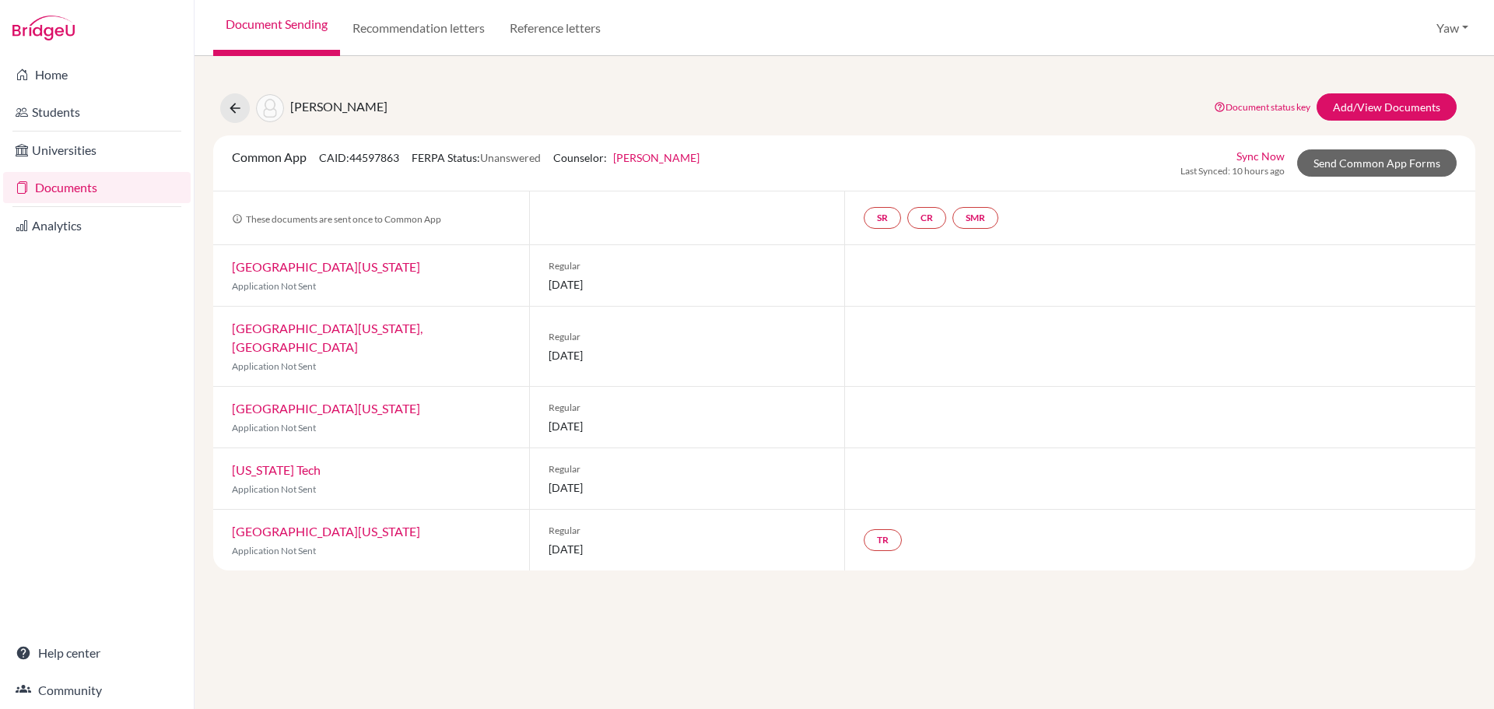
click at [558, 353] on span "01 February 2026" at bounding box center [688, 355] width 278 height 16
click at [698, 418] on span "10 January 2026" at bounding box center [688, 426] width 278 height 16
drag, startPoint x: 656, startPoint y: 409, endPoint x: 439, endPoint y: 418, distance: 217.3
click at [439, 417] on div "University of Southern California Application Not Sent Regular 10 January 2026" at bounding box center [844, 417] width 1262 height 61
drag, startPoint x: 711, startPoint y: 467, endPoint x: 522, endPoint y: 489, distance: 190.4
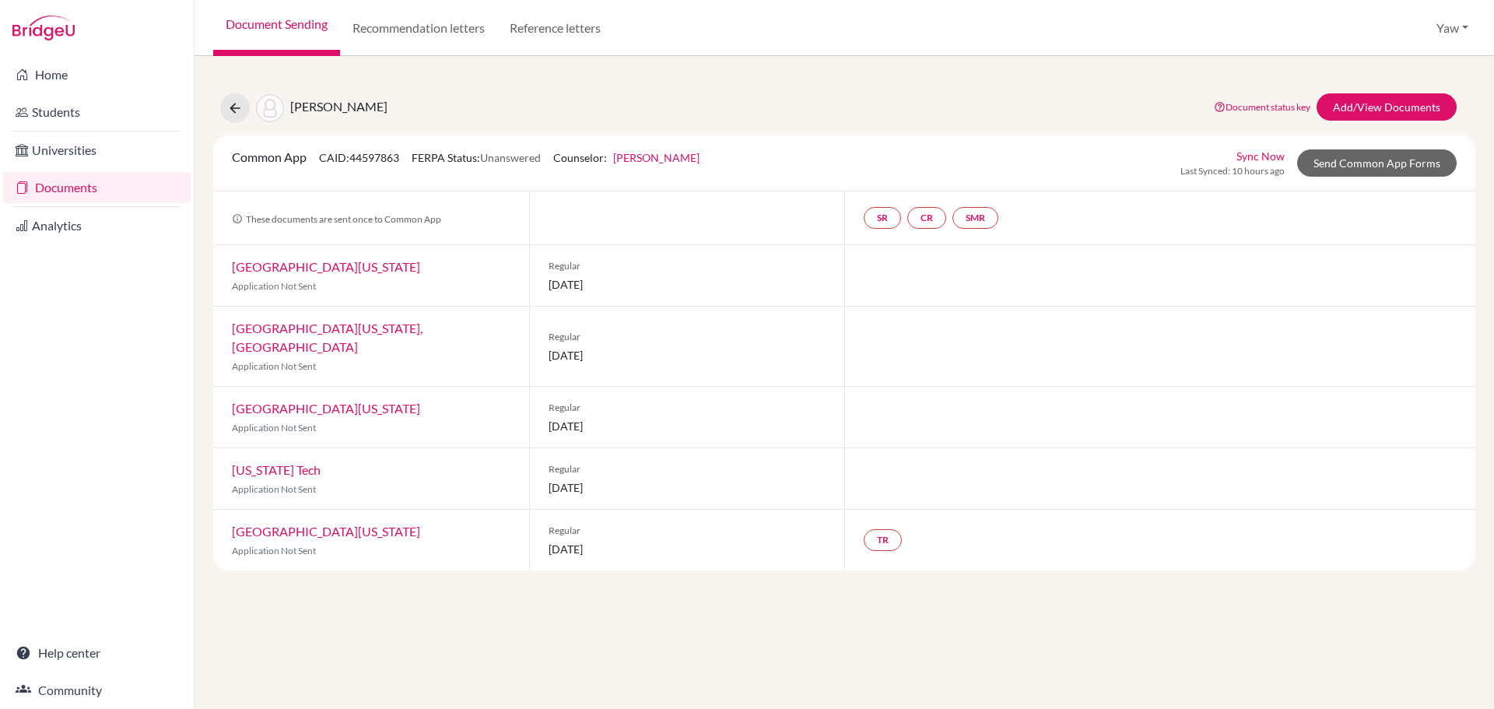
click at [522, 489] on div "Virginia Tech Application Not Sent Regular 15 January 2026" at bounding box center [844, 478] width 1262 height 61
click at [731, 541] on span "15 January 2026" at bounding box center [688, 549] width 278 height 16
drag, startPoint x: 666, startPoint y: 470, endPoint x: 521, endPoint y: 477, distance: 145.7
click at [521, 477] on div "Virginia Tech Application Not Sent Regular 15 January 2026" at bounding box center [844, 478] width 1262 height 61
click at [680, 521] on div "Regular 15 January 2026" at bounding box center [687, 540] width 316 height 61
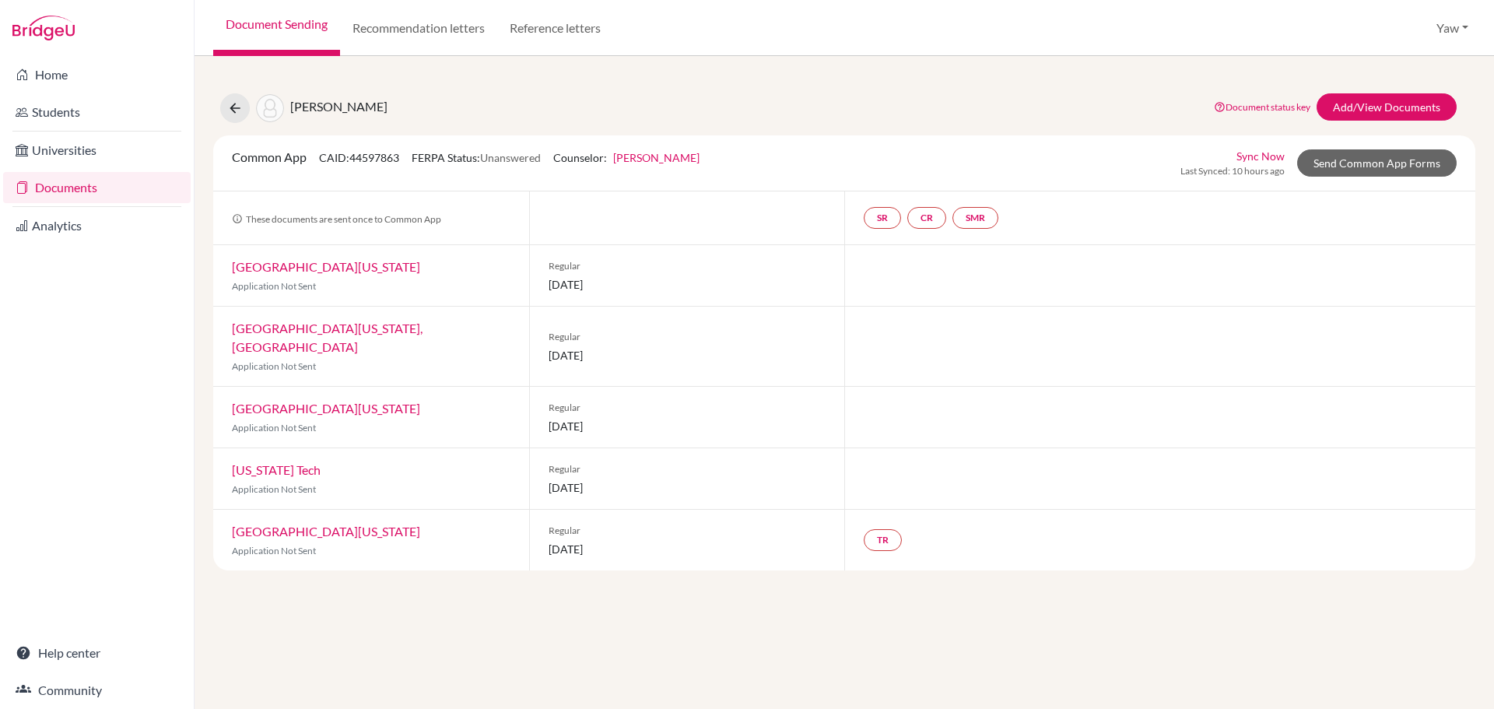
drag, startPoint x: 644, startPoint y: 475, endPoint x: 528, endPoint y: 480, distance: 116.0
click at [529, 480] on div "Regular 15 January 2026" at bounding box center [687, 478] width 316 height 61
click at [695, 541] on span "15 January 2026" at bounding box center [688, 549] width 278 height 16
drag, startPoint x: 675, startPoint y: 472, endPoint x: 552, endPoint y: 468, distance: 123.8
click at [552, 479] on span "15 January 2026" at bounding box center [688, 487] width 278 height 16
